Goal: Information Seeking & Learning: Find specific page/section

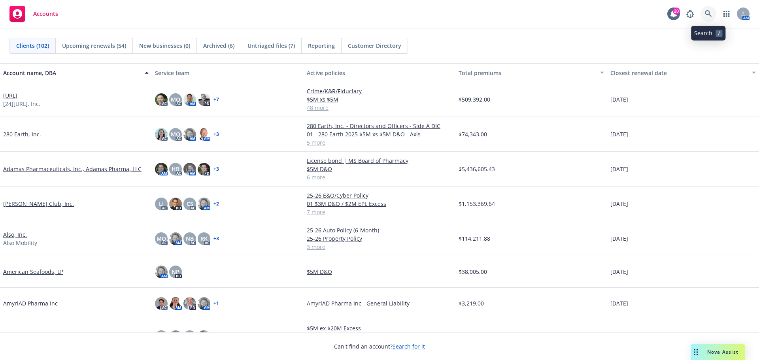
click at [707, 13] on icon at bounding box center [708, 13] width 7 height 7
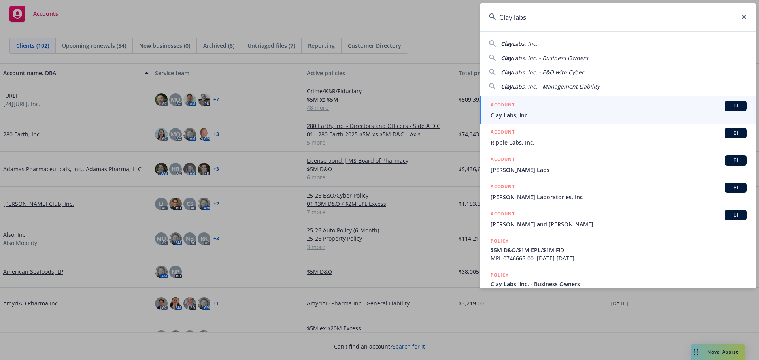
type input "Clay labs"
click at [728, 106] on span "BI" at bounding box center [736, 105] width 16 height 7
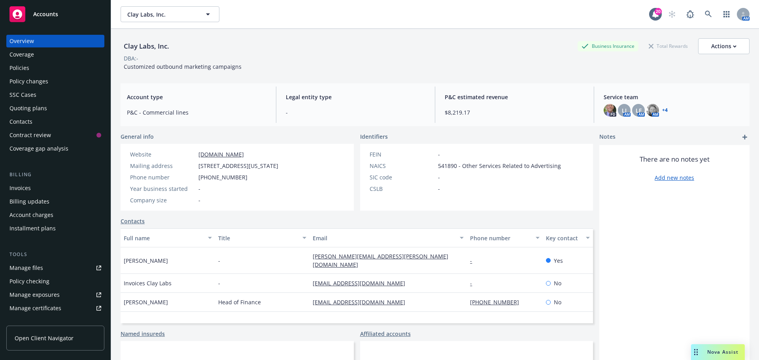
click at [718, 351] on span "Nova Assist" at bounding box center [722, 352] width 31 height 7
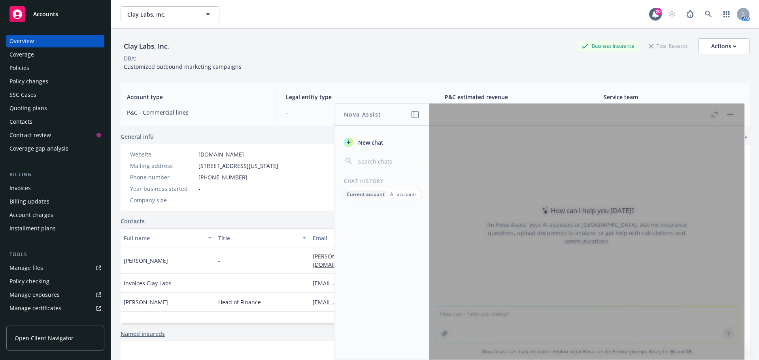
click at [458, 313] on div at bounding box center [586, 232] width 315 height 256
click at [453, 36] on div "Clay Labs, Inc. Business Insurance Total Rewards Actions DBA: - Customized outb…" at bounding box center [435, 53] width 629 height 48
click at [710, 196] on div at bounding box center [586, 232] width 315 height 256
click at [728, 115] on div at bounding box center [586, 232] width 315 height 256
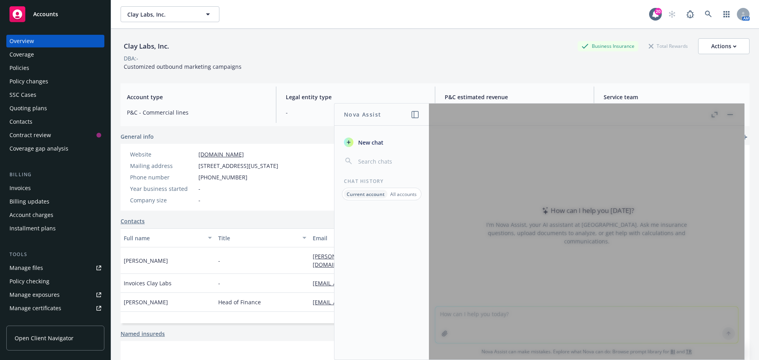
click at [38, 43] on div "Overview" at bounding box center [55, 41] width 92 height 13
click at [704, 10] on link at bounding box center [708, 14] width 16 height 16
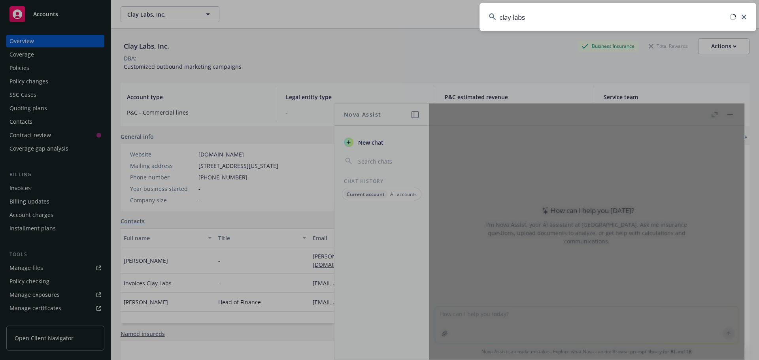
type input "clay labs"
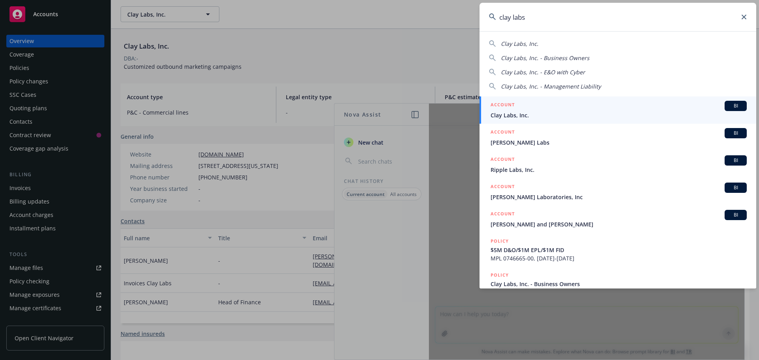
click at [730, 104] on span "BI" at bounding box center [736, 105] width 16 height 7
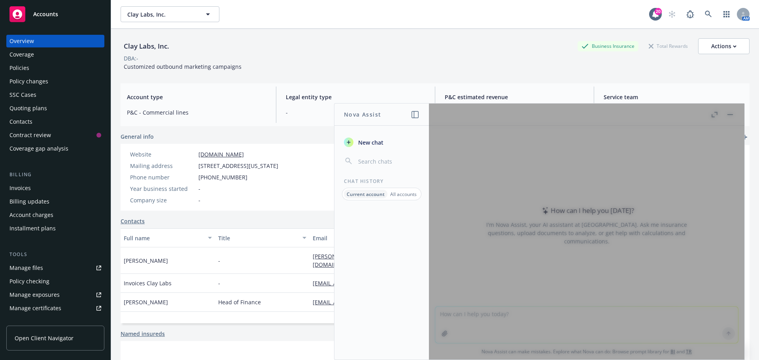
click at [730, 114] on div at bounding box center [586, 232] width 315 height 256
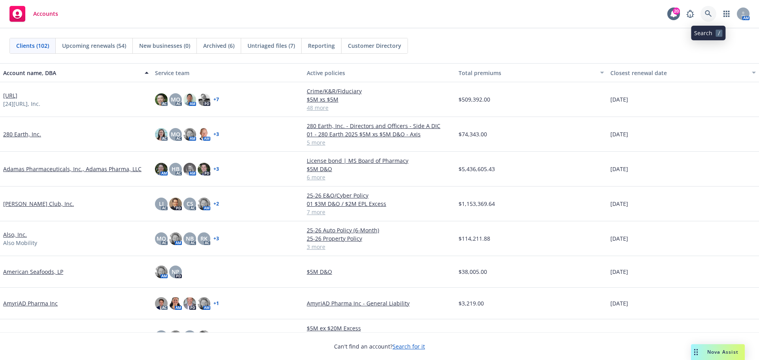
click at [708, 12] on icon at bounding box center [708, 13] width 7 height 7
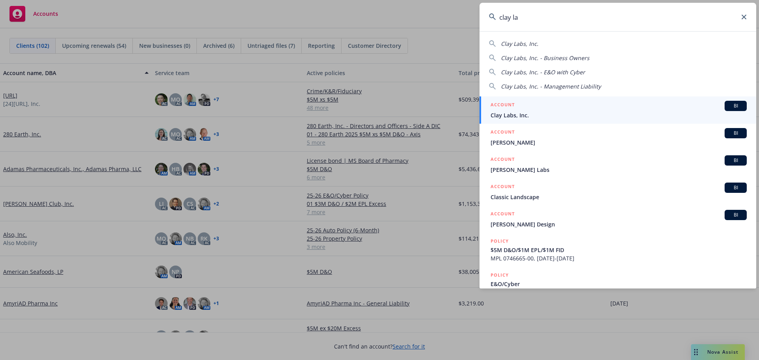
type input "clay la"
click at [729, 105] on span "BI" at bounding box center [736, 105] width 16 height 7
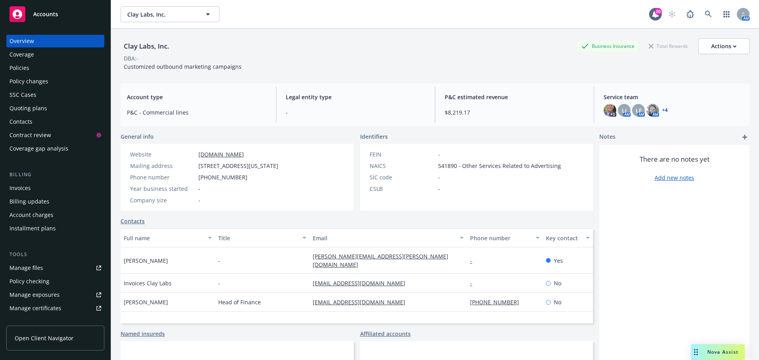
click at [717, 348] on div "Nova Assist" at bounding box center [718, 352] width 54 height 16
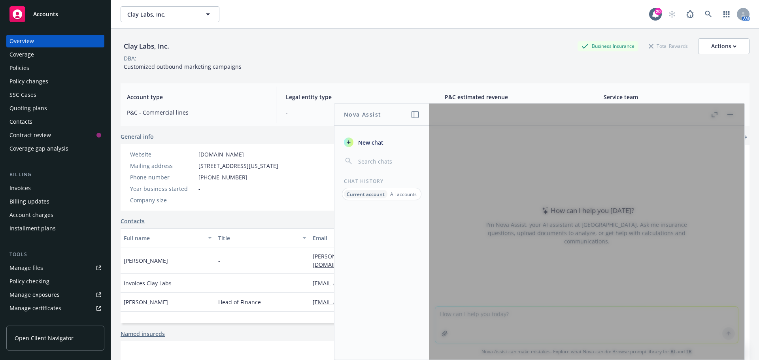
click at [731, 111] on div at bounding box center [586, 232] width 315 height 256
click at [200, 42] on div "Clay Labs, Inc. Business Insurance Total Rewards Actions" at bounding box center [435, 46] width 629 height 16
click at [730, 113] on div at bounding box center [586, 232] width 315 height 256
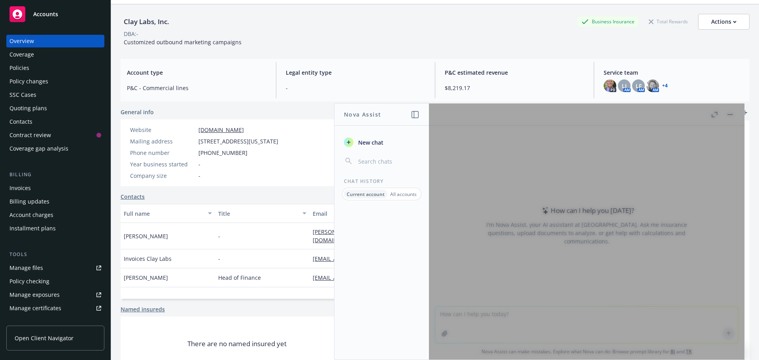
scroll to position [53, 0]
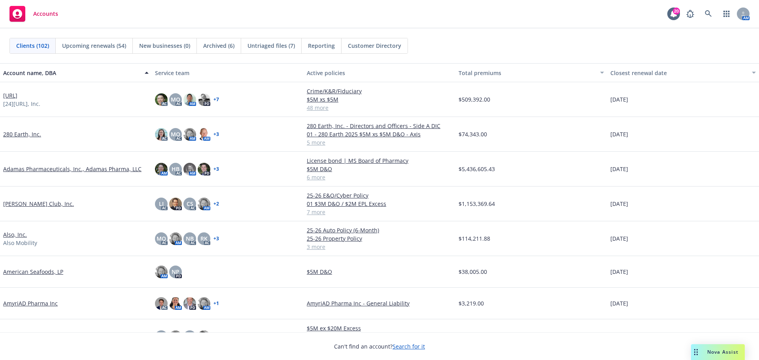
click at [723, 350] on span "Nova Assist" at bounding box center [722, 352] width 31 height 7
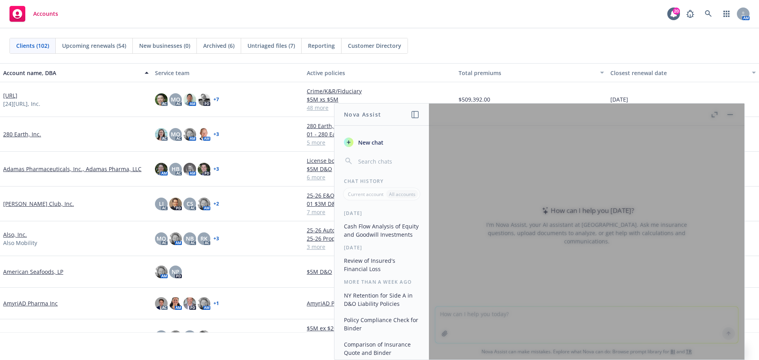
click at [484, 322] on div at bounding box center [586, 232] width 315 height 256
click at [731, 113] on div at bounding box center [586, 232] width 315 height 256
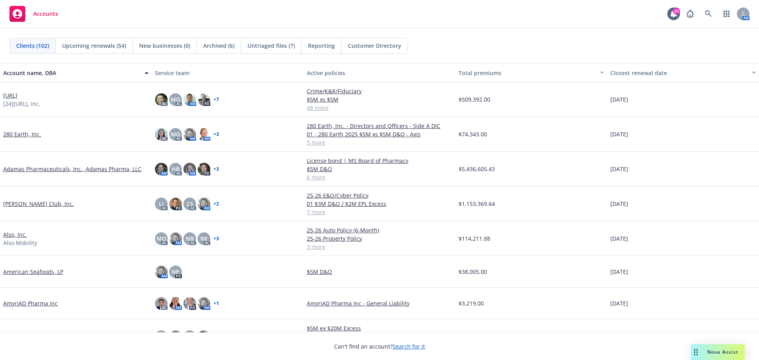
click at [718, 352] on span "Nova Assist" at bounding box center [722, 352] width 31 height 7
click at [708, 13] on icon at bounding box center [708, 13] width 7 height 7
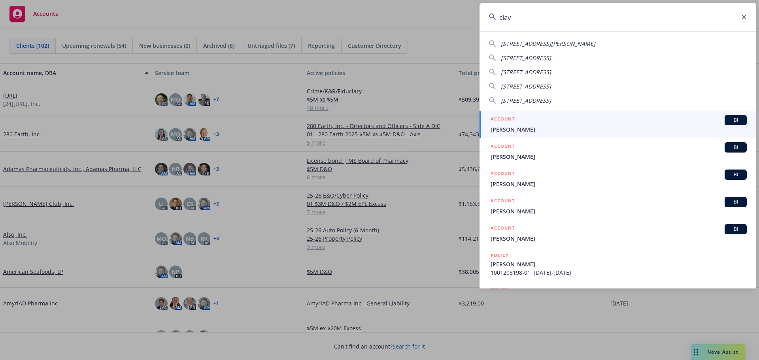
type input "clay"
drag, startPoint x: 744, startPoint y: 16, endPoint x: 736, endPoint y: 38, distance: 22.5
click at [744, 16] on icon at bounding box center [744, 17] width 5 height 5
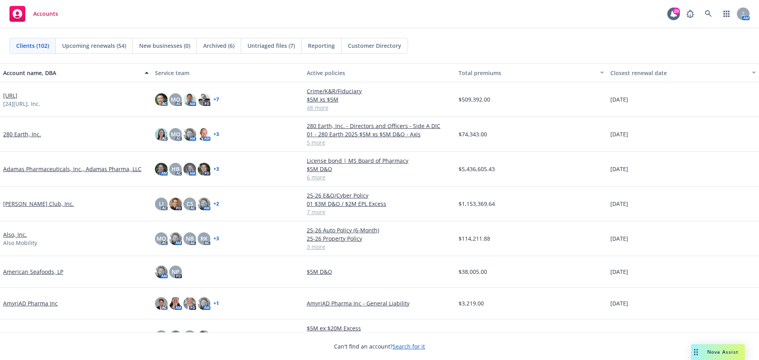
click at [714, 351] on span "Nova Assist" at bounding box center [722, 352] width 31 height 7
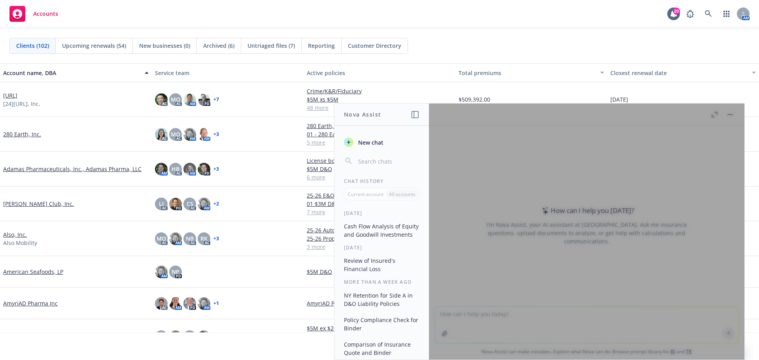
click at [729, 113] on div at bounding box center [586, 232] width 315 height 256
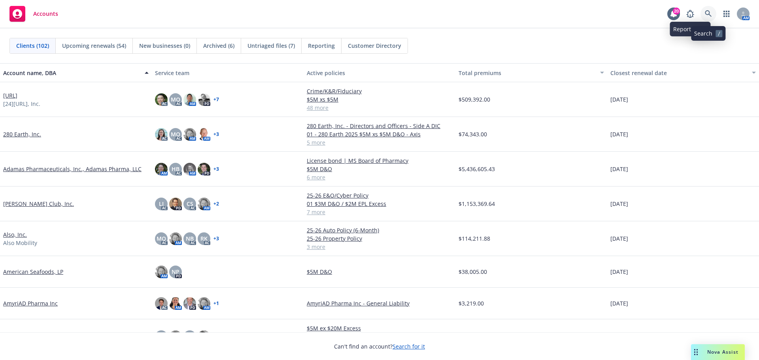
click at [706, 10] on link at bounding box center [708, 14] width 16 height 16
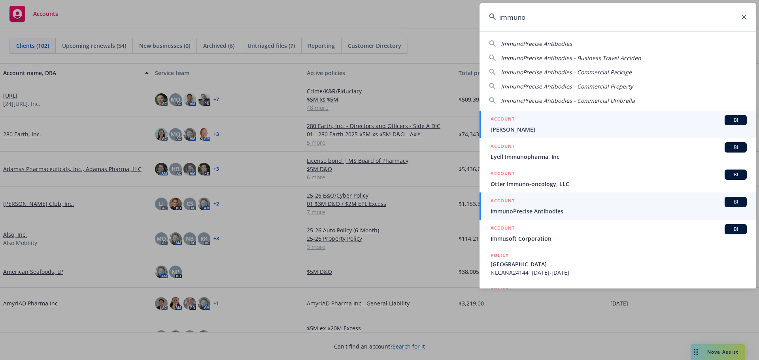
type input "immuno"
click at [730, 203] on span "BI" at bounding box center [736, 201] width 16 height 7
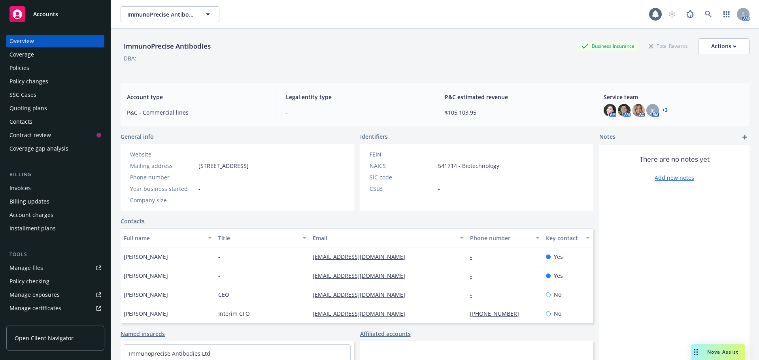
click at [17, 66] on div "Policies" at bounding box center [19, 68] width 20 height 13
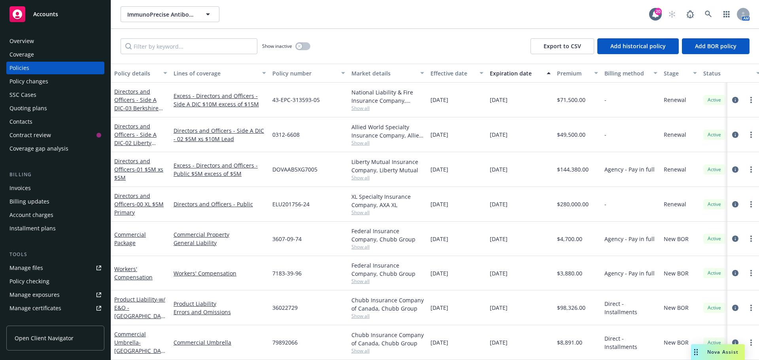
click at [30, 42] on div "Overview" at bounding box center [21, 41] width 25 height 13
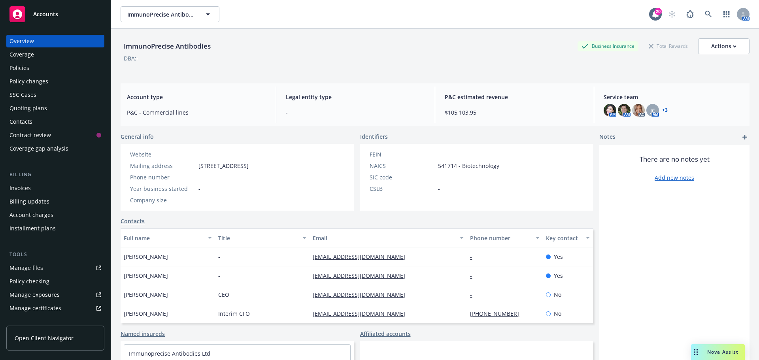
click at [662, 109] on link "+ 3" at bounding box center [665, 110] width 6 height 5
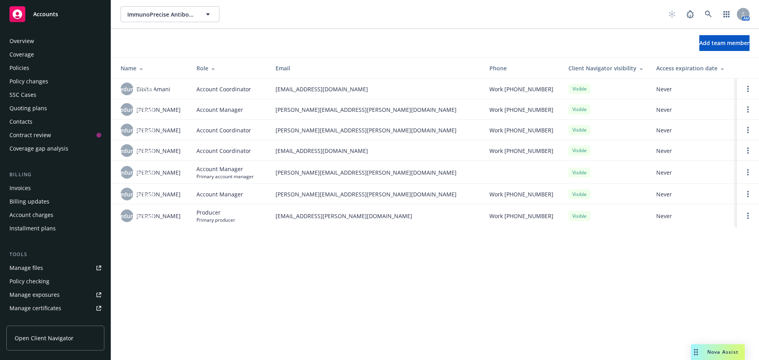
scroll to position [168, 0]
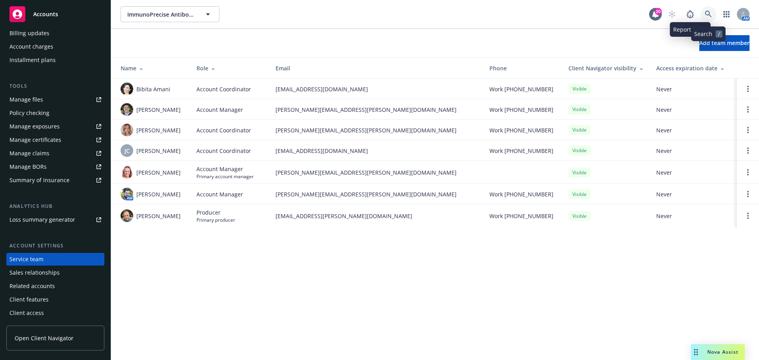
click at [710, 9] on link at bounding box center [708, 14] width 16 height 16
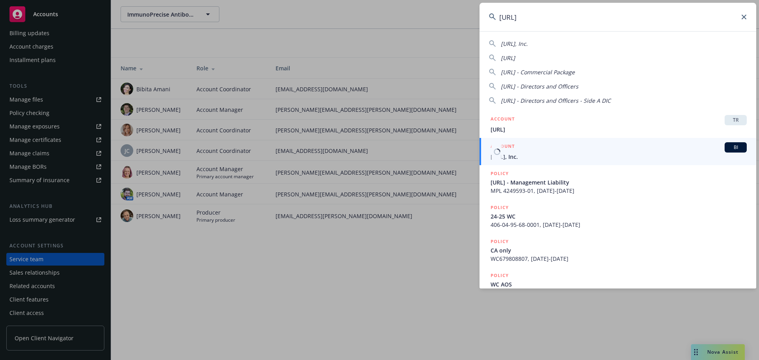
type input "[URL]"
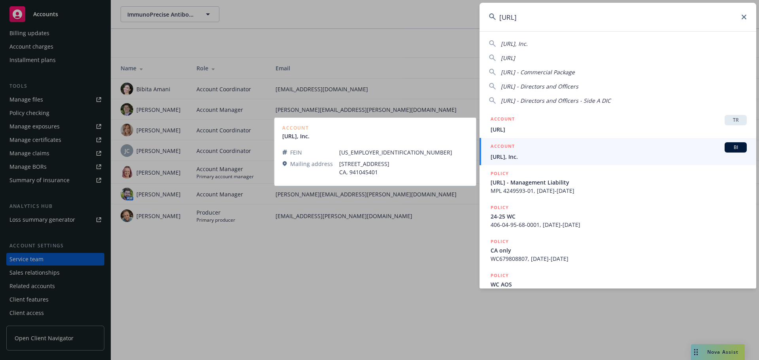
click at [728, 147] on span "BI" at bounding box center [736, 147] width 16 height 7
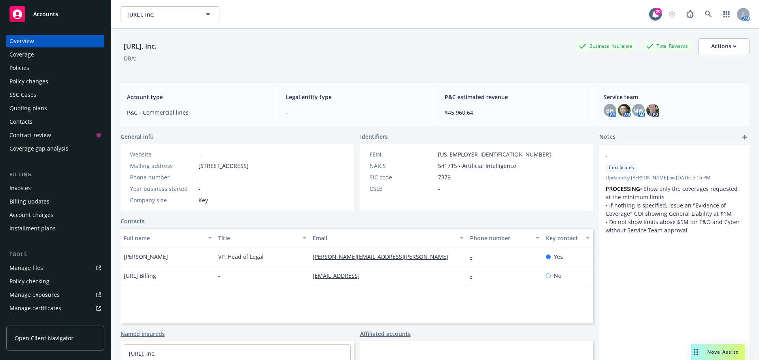
click at [29, 68] on div "Policies" at bounding box center [55, 68] width 92 height 13
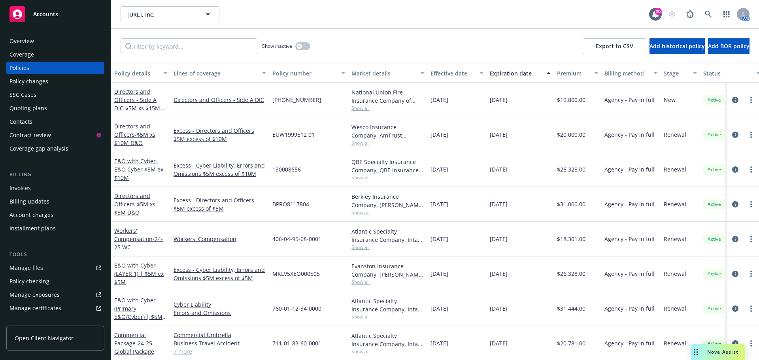
scroll to position [40, 0]
